Goal: Task Accomplishment & Management: Complete application form

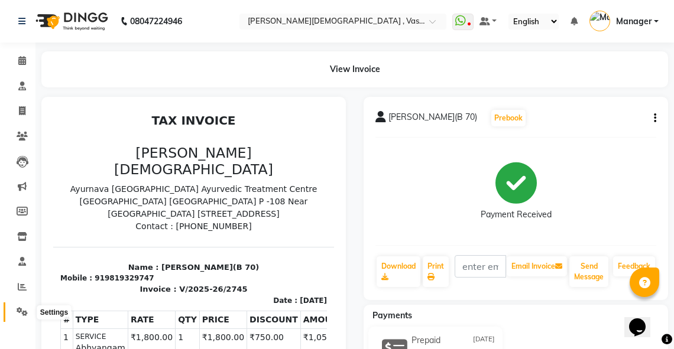
click at [19, 310] on icon at bounding box center [22, 311] width 11 height 9
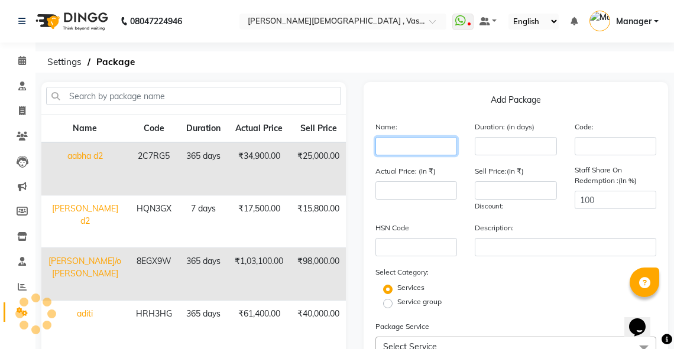
click at [414, 151] on input "text" at bounding box center [416, 146] width 82 height 18
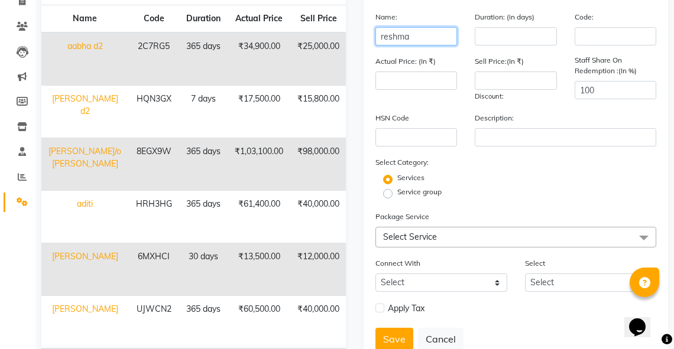
type input "reshma"
click at [415, 246] on span "Select Service" at bounding box center [515, 237] width 281 height 21
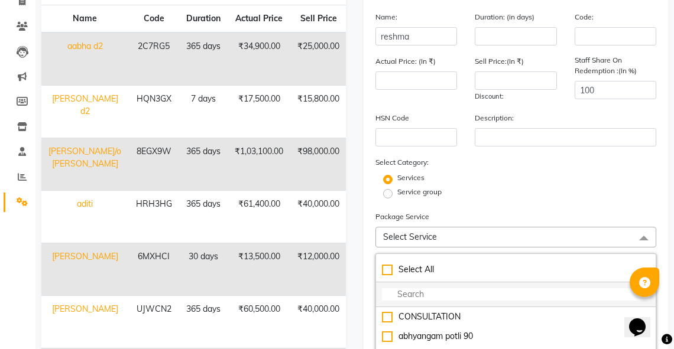
click at [409, 297] on input "multiselect-search" at bounding box center [516, 295] width 268 height 12
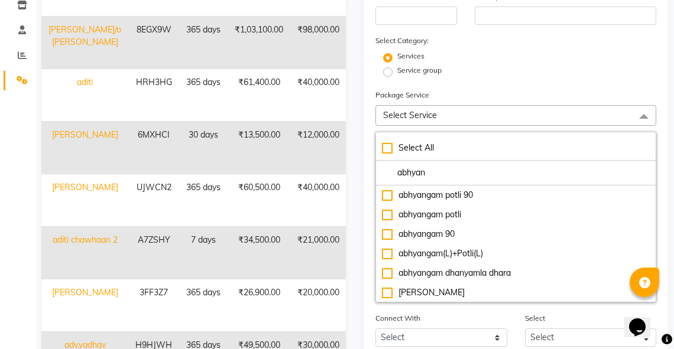
scroll to position [237, 0]
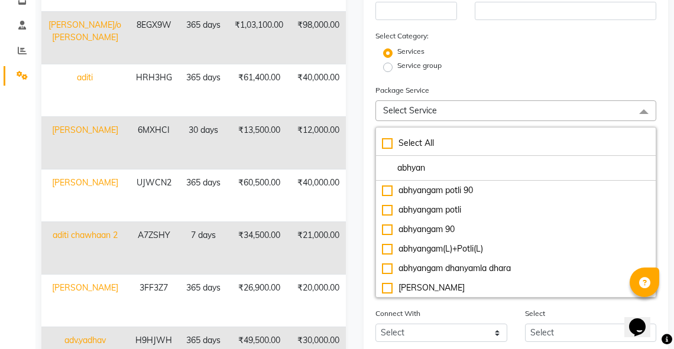
type input "abhyan"
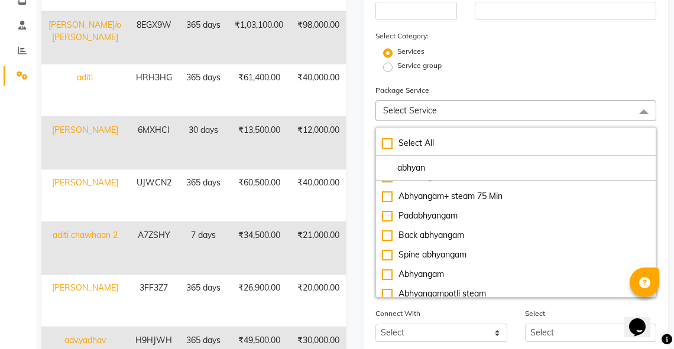
scroll to position [134, 0]
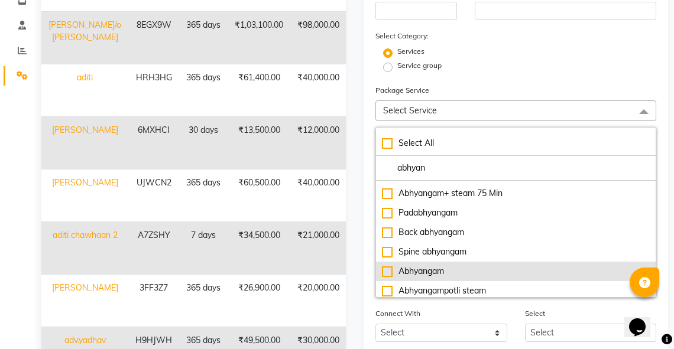
click at [388, 274] on div "Abhyangam" at bounding box center [516, 271] width 268 height 12
type input "1800"
checkbox input "true"
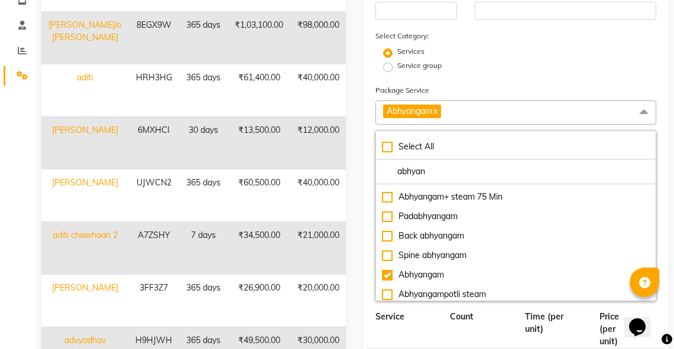
drag, startPoint x: 540, startPoint y: 34, endPoint x: 537, endPoint y: 40, distance: 7.1
click at [538, 37] on div "Select Category: Services Service group" at bounding box center [515, 52] width 281 height 45
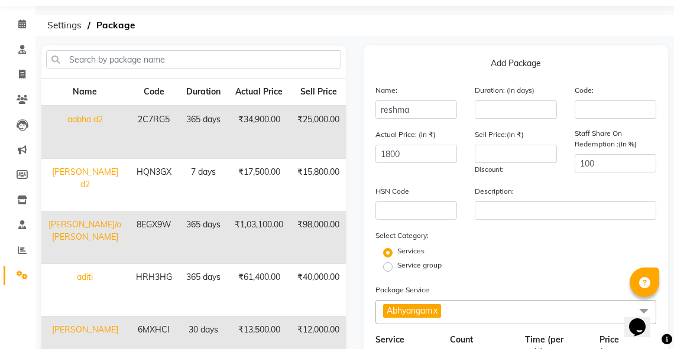
scroll to position [35, 0]
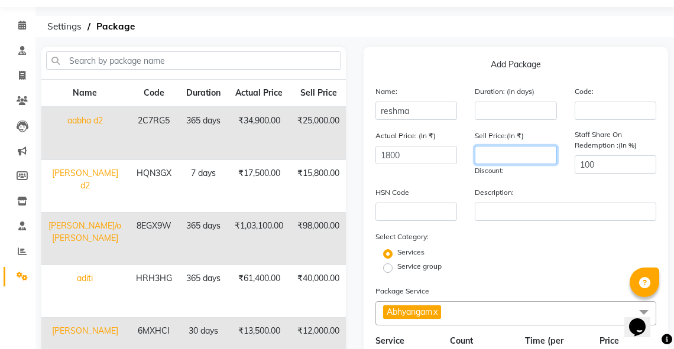
click at [506, 159] on input "number" at bounding box center [516, 155] width 82 height 18
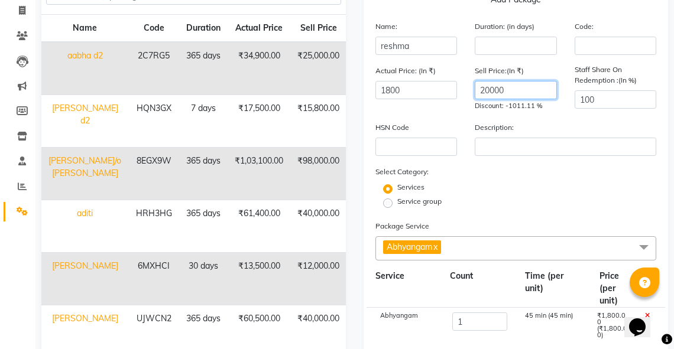
scroll to position [154, 0]
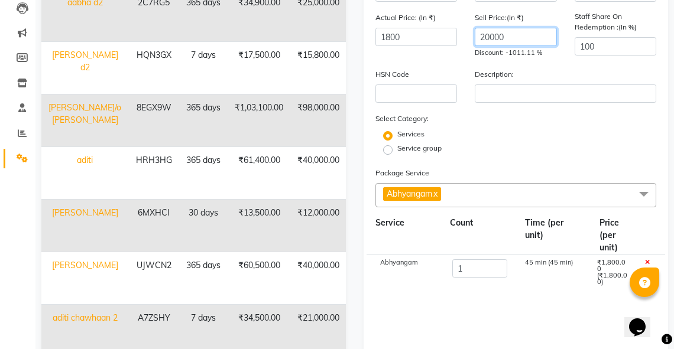
type input "20000"
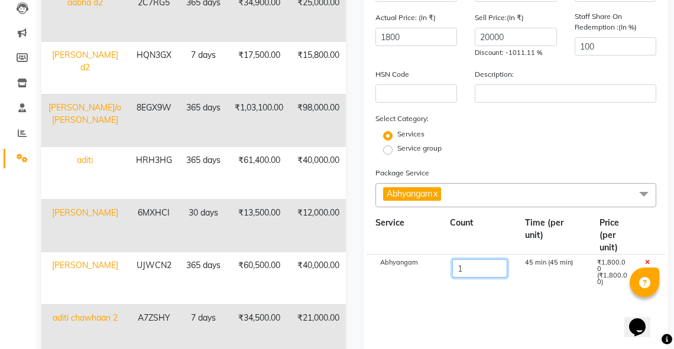
click at [465, 273] on input "1" at bounding box center [479, 269] width 54 height 18
type input "18"
type input "32400"
click at [663, 164] on div "Add Package Name: reshma Duration: (in days) Code: Actual Price: (In ₹) 32400 S…" at bounding box center [516, 218] width 304 height 581
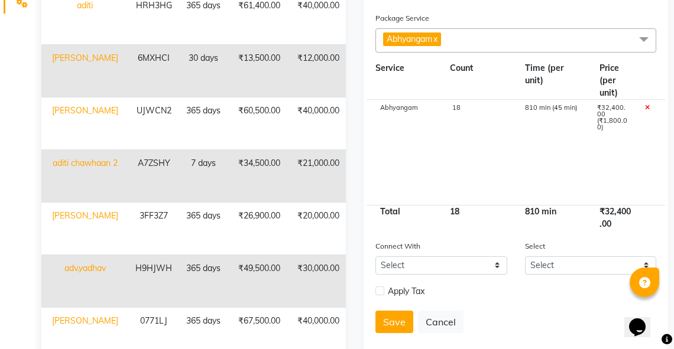
scroll to position [374, 0]
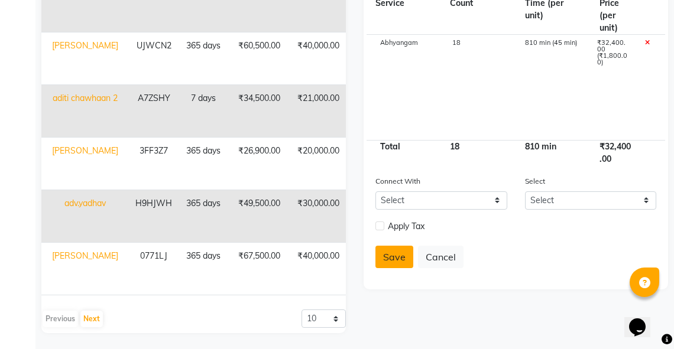
click at [388, 261] on button "Save" at bounding box center [394, 257] width 38 height 22
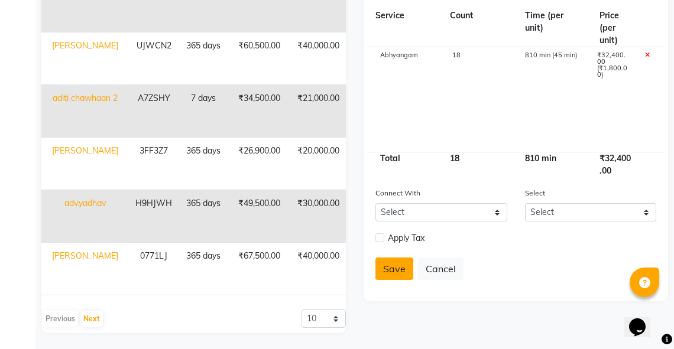
click at [396, 272] on button "Save" at bounding box center [394, 269] width 38 height 22
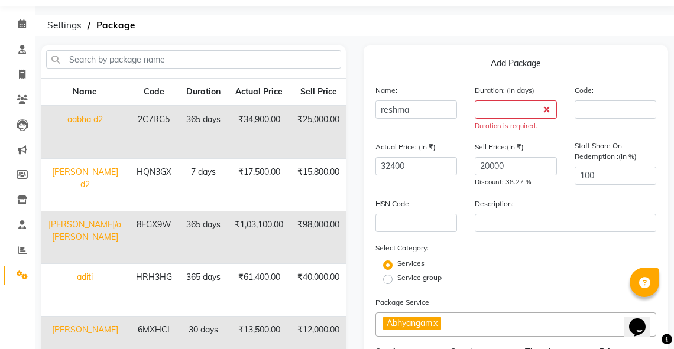
scroll to position [33, 0]
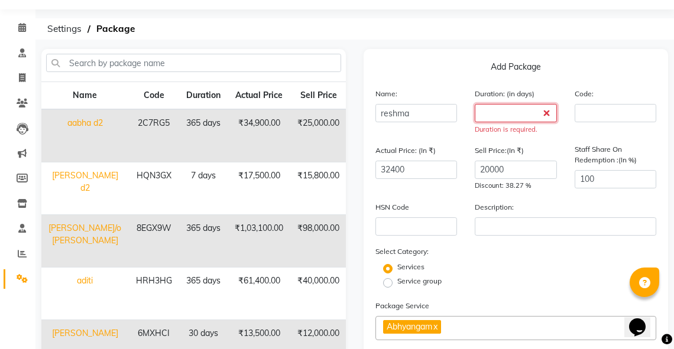
click at [525, 118] on input "number" at bounding box center [516, 113] width 82 height 18
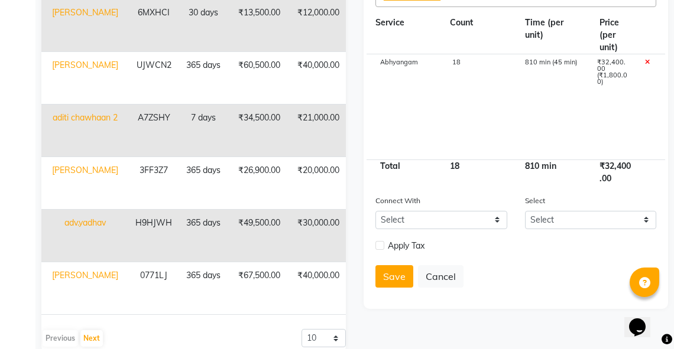
scroll to position [374, 0]
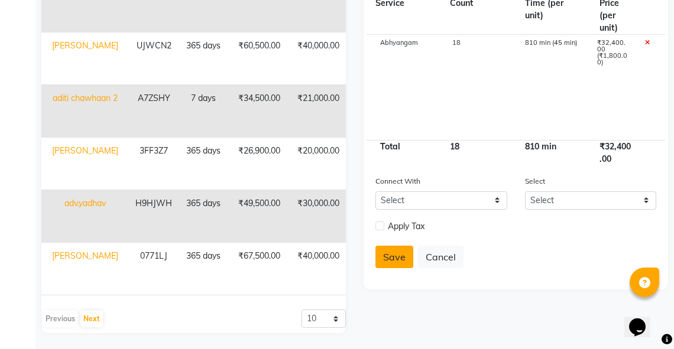
type input "365"
click at [396, 265] on button "Save" at bounding box center [394, 257] width 38 height 22
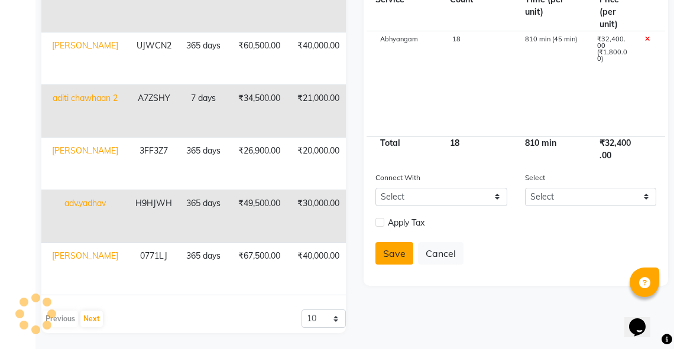
select select
checkbox input "false"
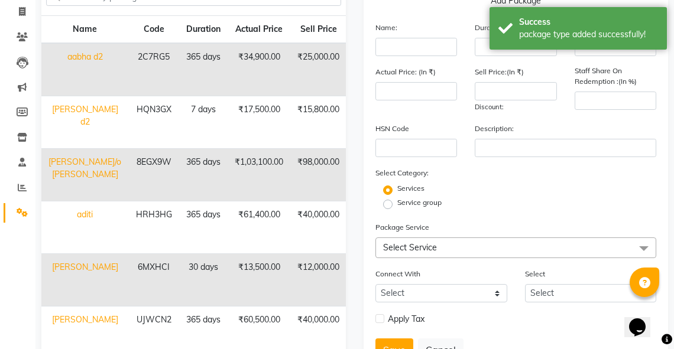
scroll to position [43, 0]
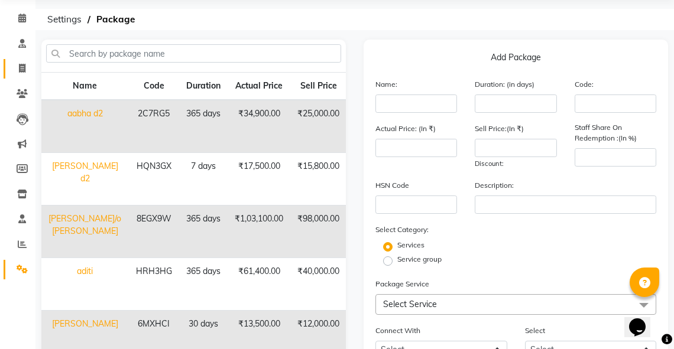
click at [19, 64] on icon at bounding box center [22, 68] width 7 height 9
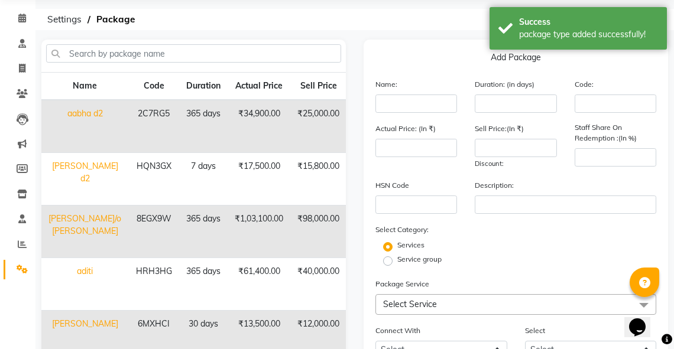
select select "service"
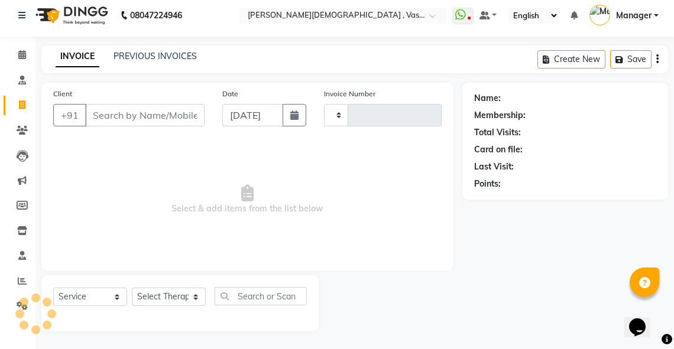
scroll to position [6, 0]
type input "2746"
select select "5571"
click at [103, 118] on input "Client" at bounding box center [144, 115] width 119 height 22
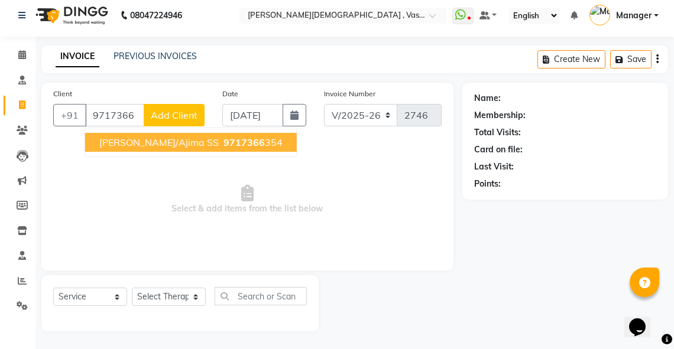
click at [173, 135] on button "[PERSON_NAME]/Ajima SS 9717366 354" at bounding box center [191, 142] width 212 height 19
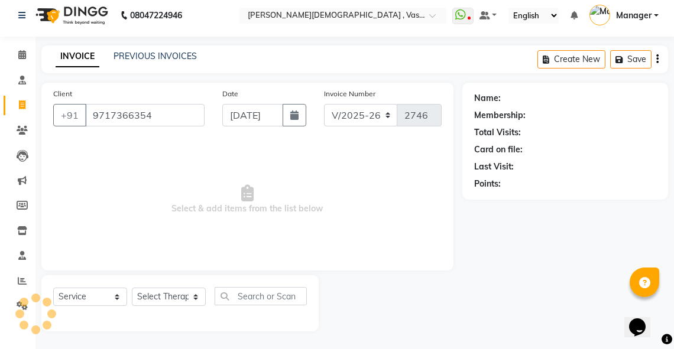
type input "9717366354"
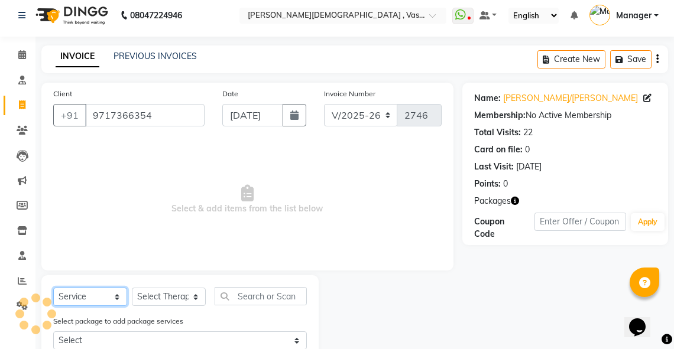
click at [114, 300] on select "Select Service Product Membership Package Voucher Prepaid Gift Card" at bounding box center [90, 297] width 74 height 18
select select "package"
click at [53, 289] on select "Select Service Product Membership Package Voucher Prepaid Gift Card" at bounding box center [90, 297] width 74 height 18
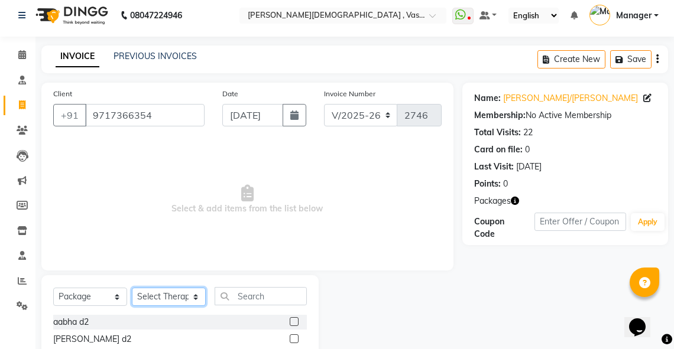
click at [183, 297] on select "Select Therapist [PERSON_NAME] V [PERSON_NAME] [PERSON_NAME] A K [PERSON_NAME] …" at bounding box center [169, 297] width 74 height 18
select select "39034"
click at [132, 289] on select "Select Therapist [PERSON_NAME] V [PERSON_NAME] [PERSON_NAME] A K [PERSON_NAME] …" at bounding box center [169, 297] width 74 height 18
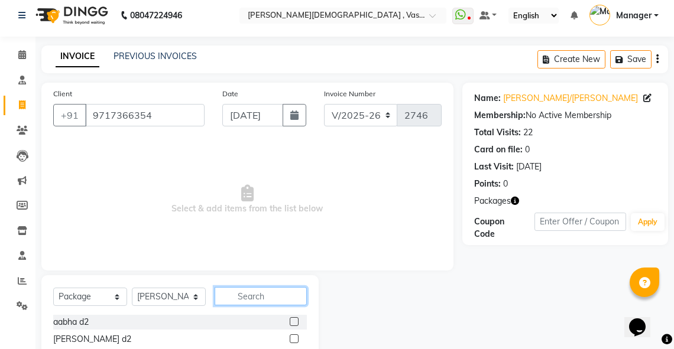
click at [239, 300] on input "text" at bounding box center [261, 296] width 92 height 18
type input "[PERSON_NAME]"
click at [294, 322] on label at bounding box center [294, 322] width 9 height 9
click at [294, 322] on input "checkbox" at bounding box center [294, 323] width 8 height 8
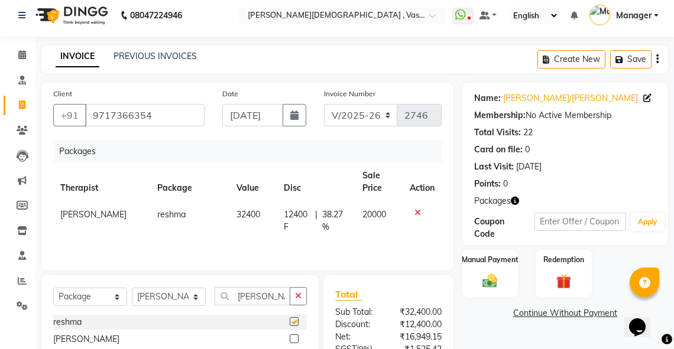
checkbox input "false"
click at [488, 265] on div "Manual Payment" at bounding box center [490, 274] width 58 height 50
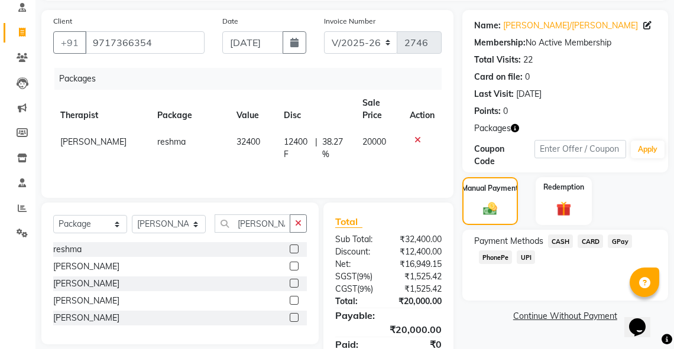
scroll to position [74, 0]
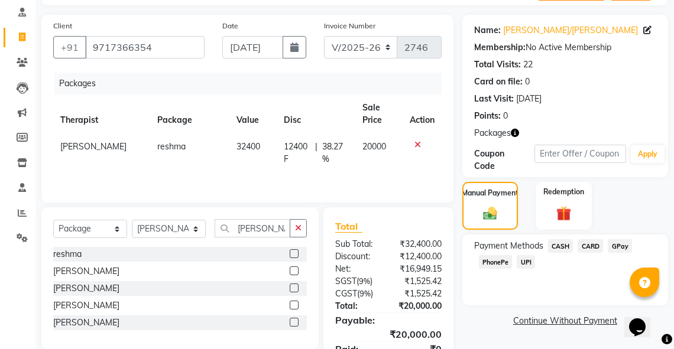
click at [613, 246] on span "GPay" at bounding box center [620, 246] width 24 height 14
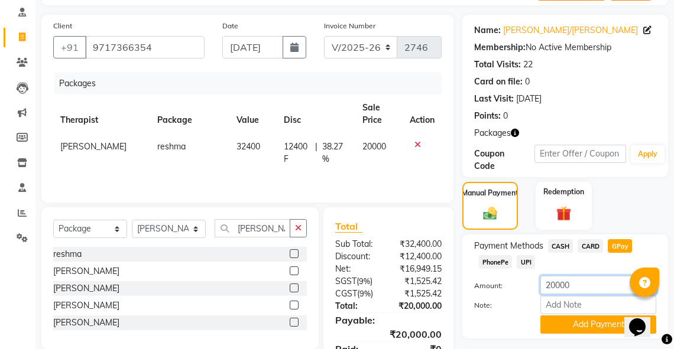
drag, startPoint x: 588, startPoint y: 278, endPoint x: 508, endPoint y: 294, distance: 81.9
click at [508, 294] on div "Amount: 20000" at bounding box center [565, 286] width 200 height 20
type input "10000"
click at [564, 325] on button "Add Payment" at bounding box center [598, 325] width 116 height 18
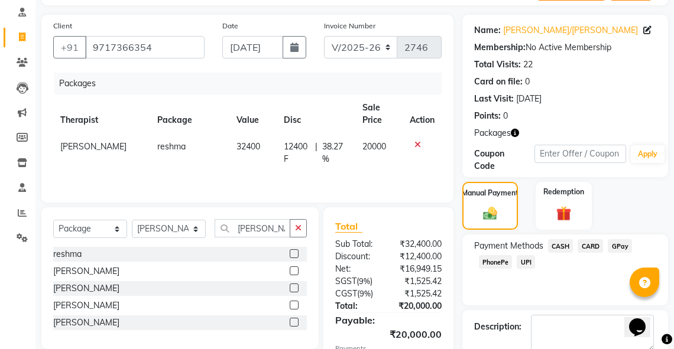
scroll to position [163, 0]
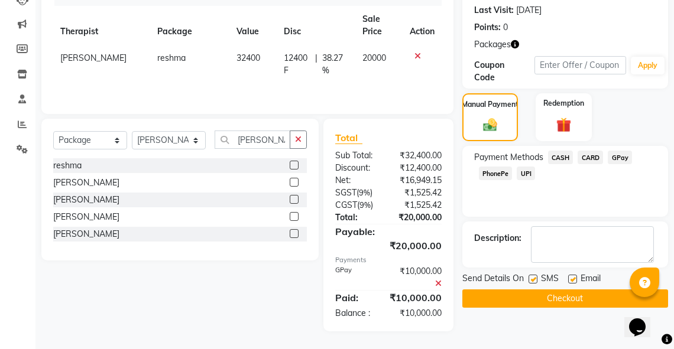
click at [576, 297] on button "Checkout" at bounding box center [565, 299] width 206 height 18
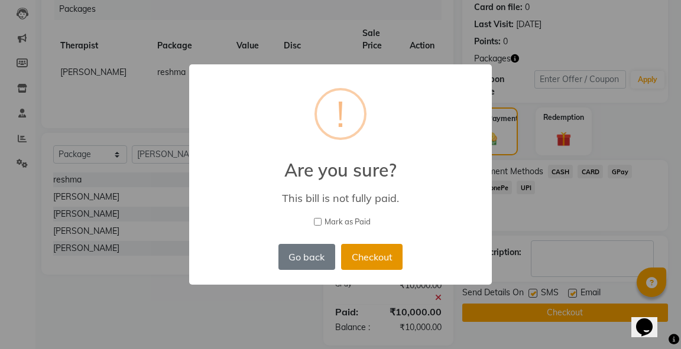
click at [372, 263] on button "Checkout" at bounding box center [371, 257] width 61 height 26
